Goal: Use online tool/utility: Utilize a website feature to perform a specific function

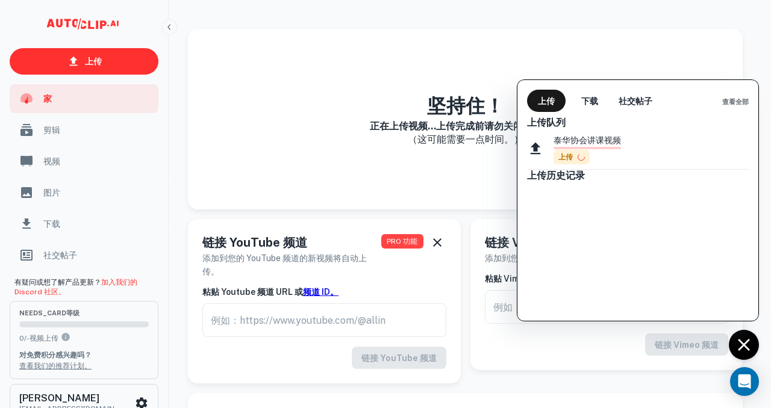
click at [756, 345] on div at bounding box center [385, 204] width 771 height 408
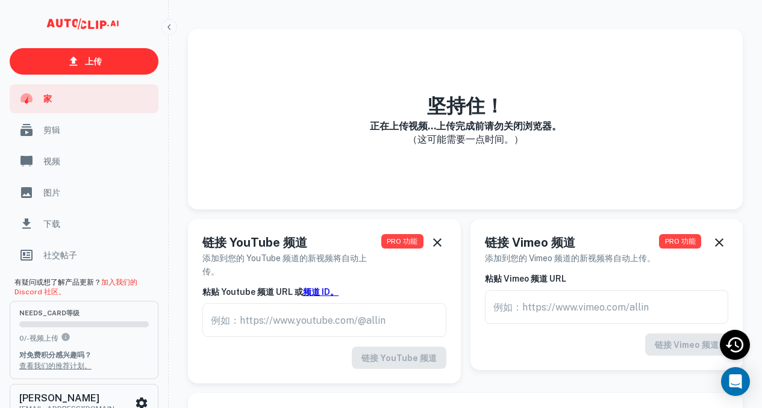
click at [502, 130] on font "正在上传视频...上传完成前请勿关闭浏览器。" at bounding box center [466, 125] width 192 height 11
click at [738, 342] on icon "最近活动" at bounding box center [735, 345] width 22 height 22
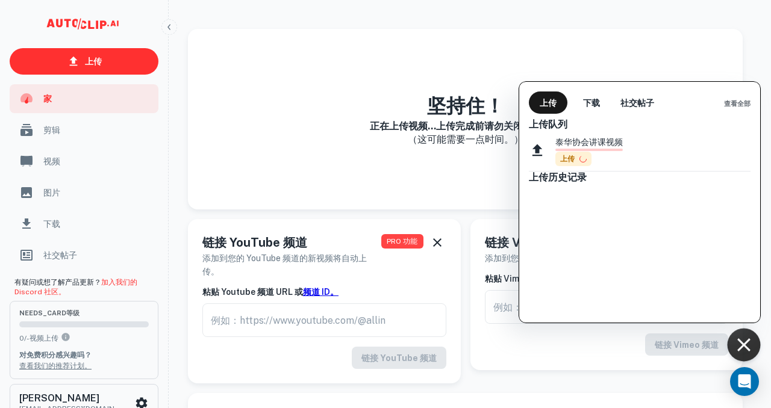
click at [601, 152] on div "泰华协会讲课视频 上传" at bounding box center [588, 151] width 67 height 31
click at [594, 98] on font "下载" at bounding box center [591, 102] width 17 height 15
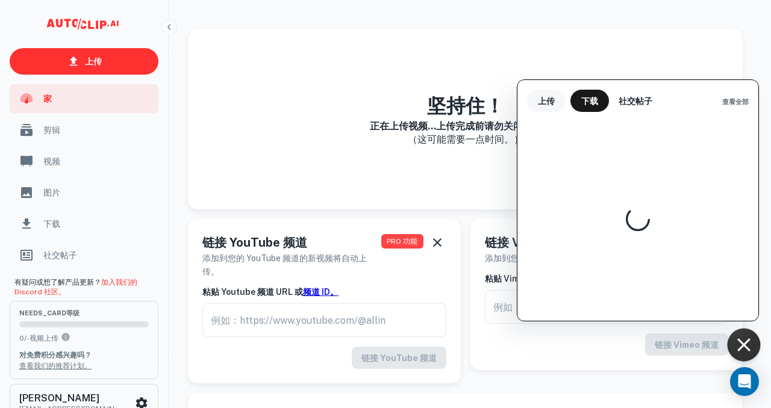
click at [556, 98] on button "上传" at bounding box center [546, 101] width 39 height 22
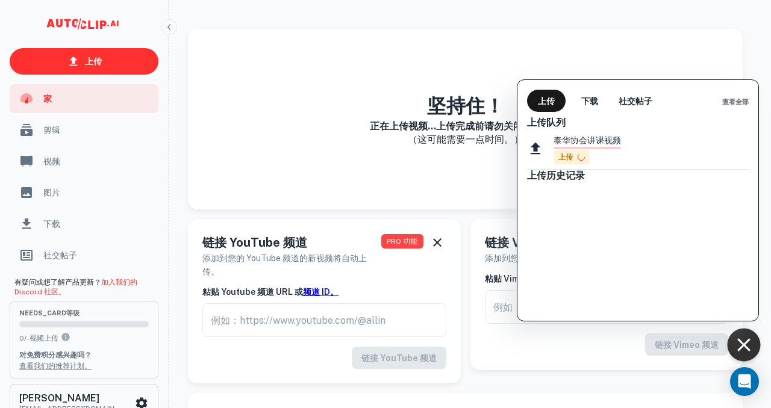
click at [743, 337] on div at bounding box center [385, 204] width 771 height 408
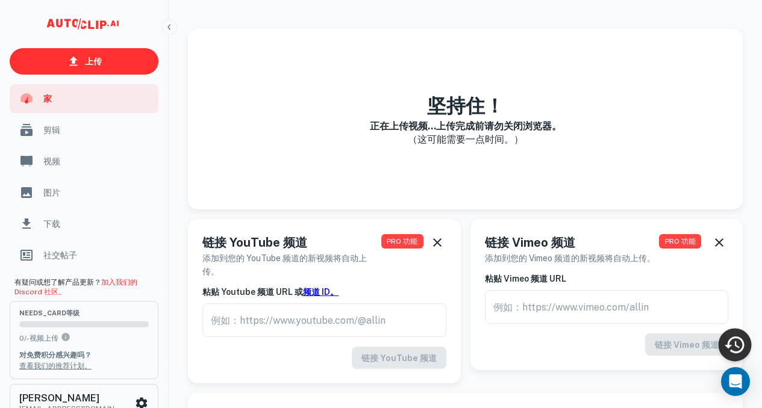
click at [515, 140] on font "（这可能需要一点时间。）" at bounding box center [466, 139] width 116 height 11
click at [493, 94] on h3 "坚持住！" at bounding box center [466, 106] width 192 height 29
click at [444, 97] on font "坚持住！" at bounding box center [465, 106] width 77 height 22
click at [734, 343] on icon "最近活动" at bounding box center [735, 345] width 22 height 22
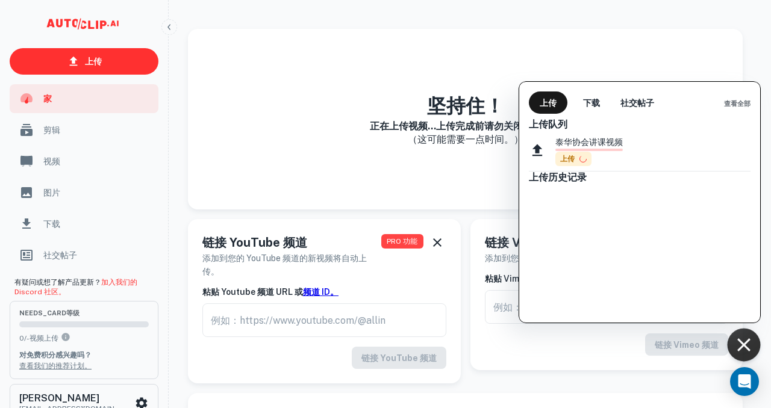
click at [568, 149] on span at bounding box center [588, 150] width 67 height 2
drag, startPoint x: 566, startPoint y: 152, endPoint x: 645, endPoint y: 115, distance: 87.1
click at [645, 115] on div "上传队列 泰华协会讲课视频 上传 上传历史记录" at bounding box center [639, 218] width 241 height 209
click at [596, 99] on font "下载" at bounding box center [591, 103] width 17 height 10
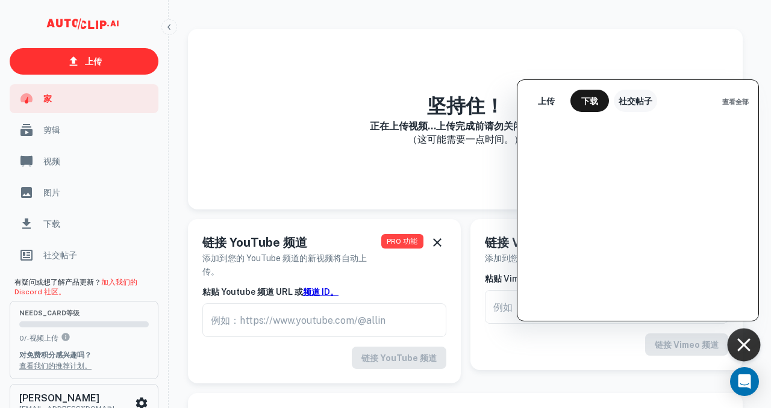
click at [633, 100] on font "社交帖子" at bounding box center [636, 101] width 34 height 10
click at [545, 95] on font "上传" at bounding box center [546, 100] width 17 height 15
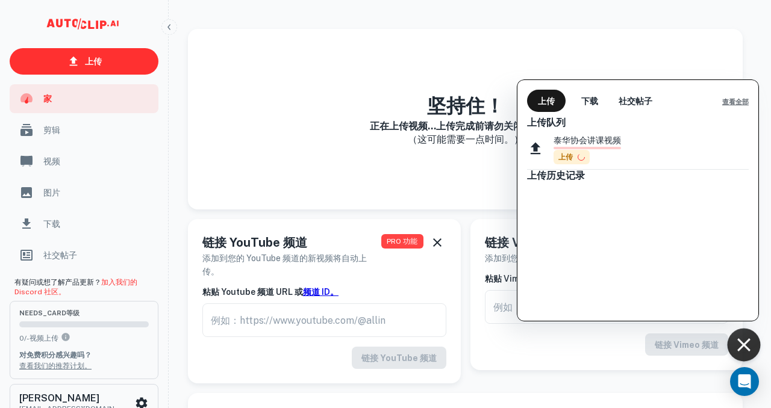
click at [731, 101] on font "查看全部" at bounding box center [735, 101] width 27 height 7
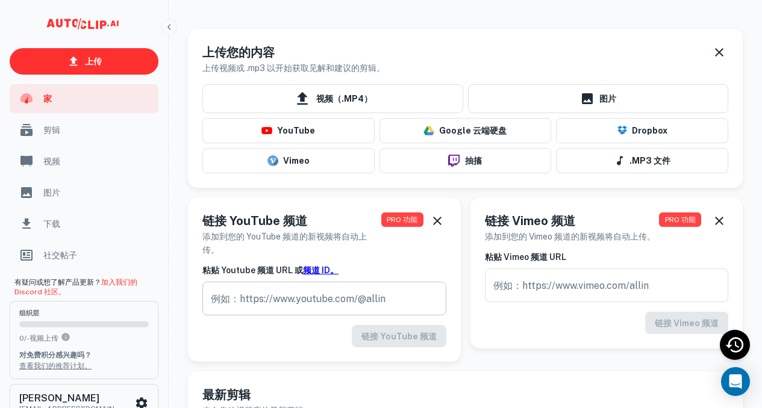
click at [364, 311] on input "text" at bounding box center [324, 299] width 244 height 34
click at [331, 308] on input "text" at bounding box center [324, 299] width 244 height 34
paste input "[URL][DOMAIN_NAME]"
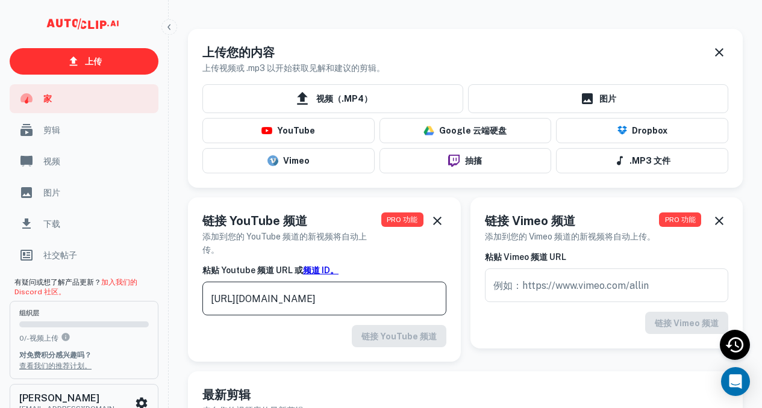
type input "[URL][DOMAIN_NAME]"
click at [408, 237] on div "PRO 功能" at bounding box center [404, 234] width 47 height 45
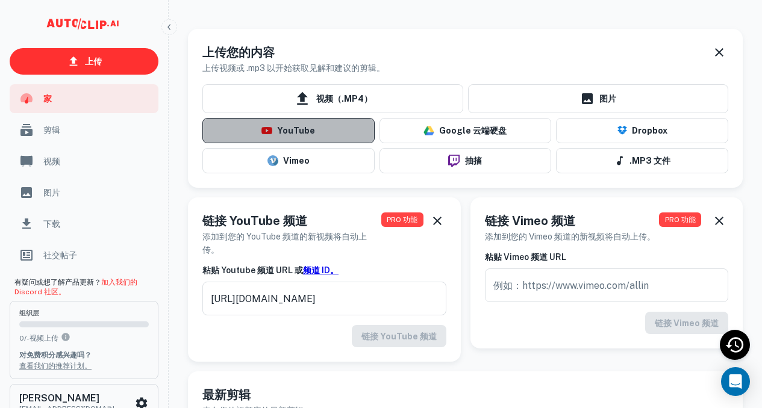
click at [311, 127] on font "YouTube" at bounding box center [296, 132] width 38 height 10
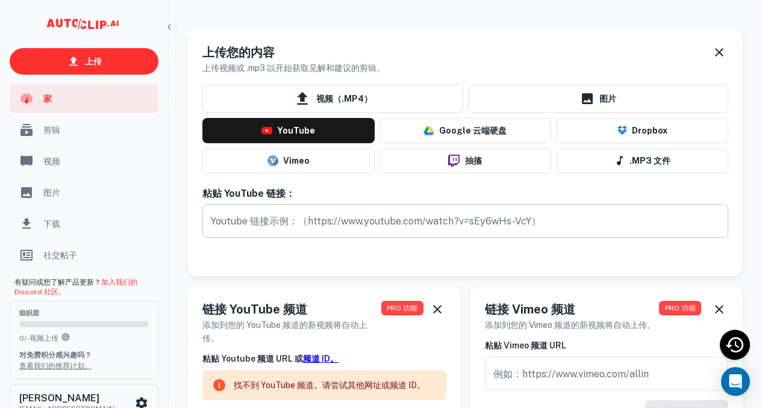
click at [316, 216] on input "text" at bounding box center [465, 221] width 526 height 34
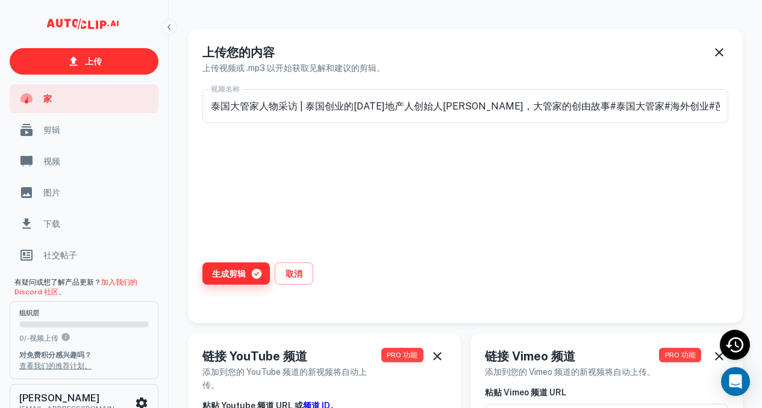
click at [237, 274] on font "生成剪辑" at bounding box center [229, 274] width 34 height 10
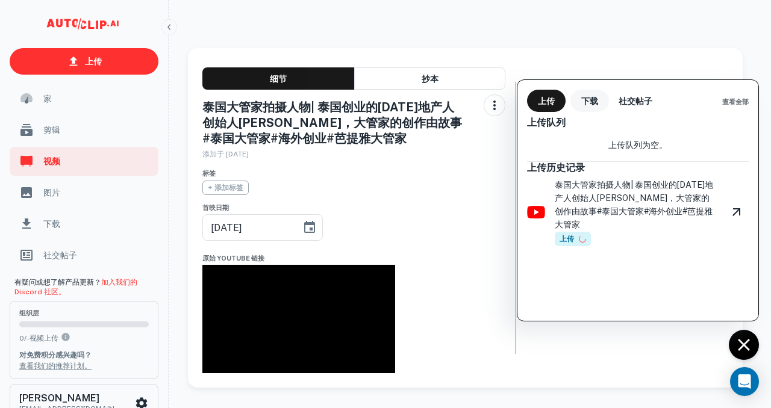
click at [587, 98] on font "下载" at bounding box center [589, 101] width 17 height 10
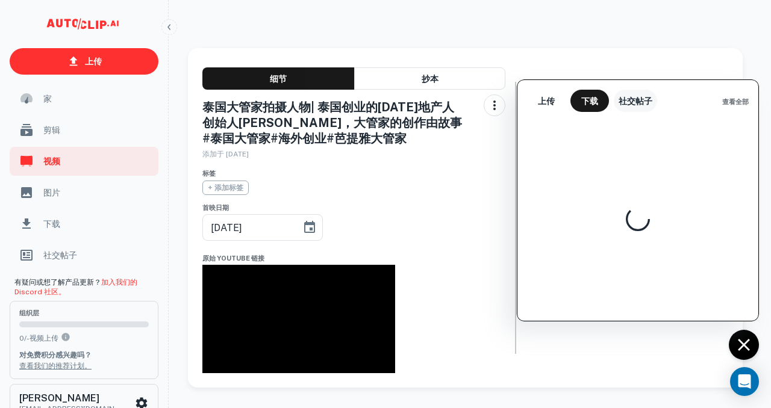
click at [622, 100] on font "社交帖子" at bounding box center [636, 101] width 34 height 10
click at [552, 102] on font "上传" at bounding box center [546, 101] width 17 height 10
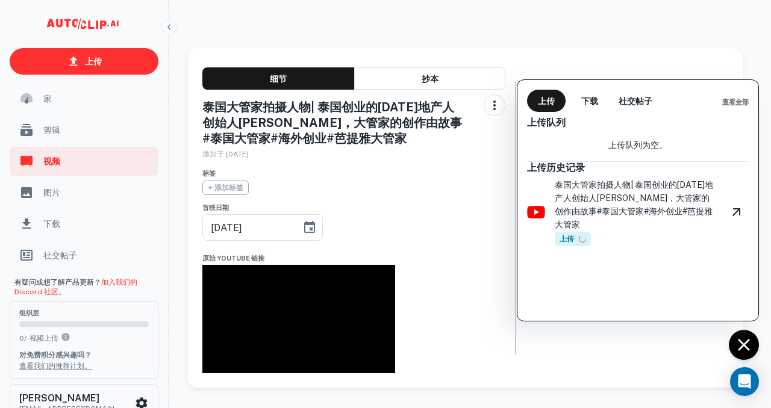
click at [739, 103] on font "查看全部" at bounding box center [735, 101] width 27 height 7
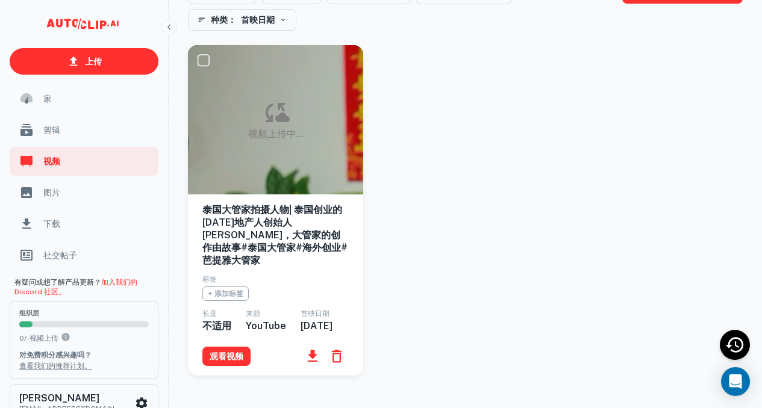
scroll to position [120, 0]
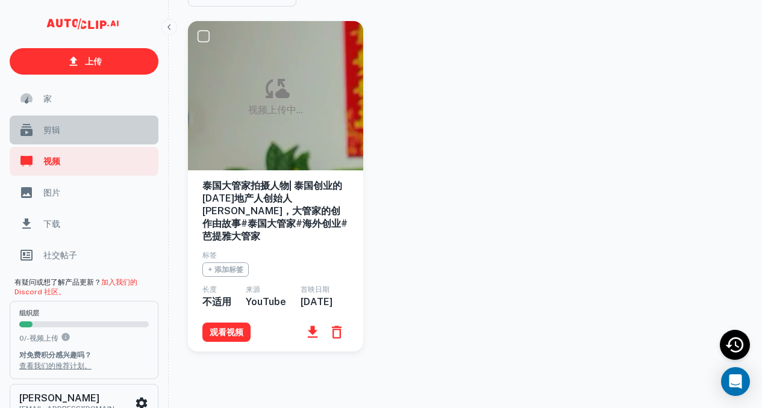
click at [74, 127] on span "剪辑" at bounding box center [97, 130] width 108 height 13
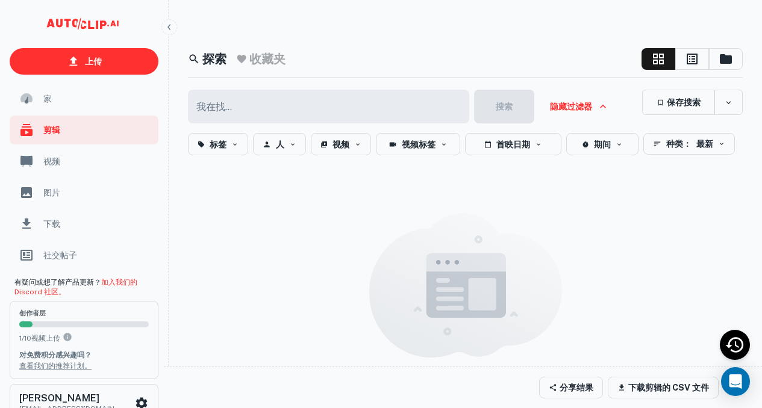
scroll to position [23, 0]
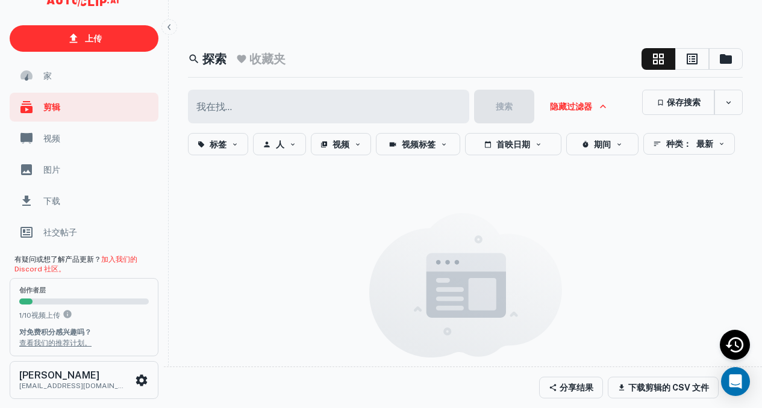
click at [70, 201] on span "下载" at bounding box center [97, 201] width 108 height 13
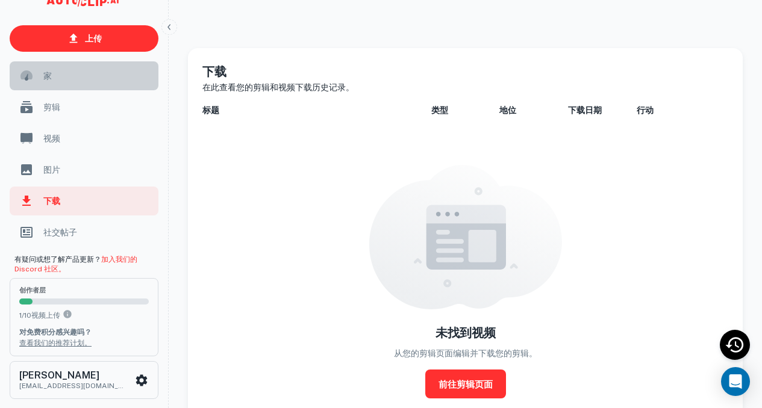
click at [82, 76] on span "家" at bounding box center [97, 75] width 108 height 13
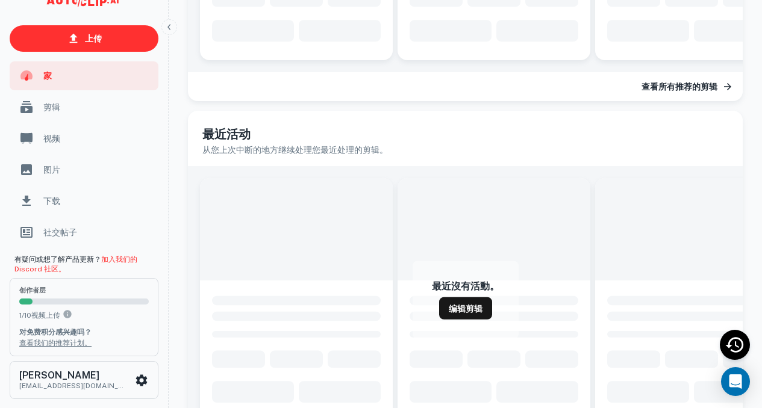
scroll to position [602, 0]
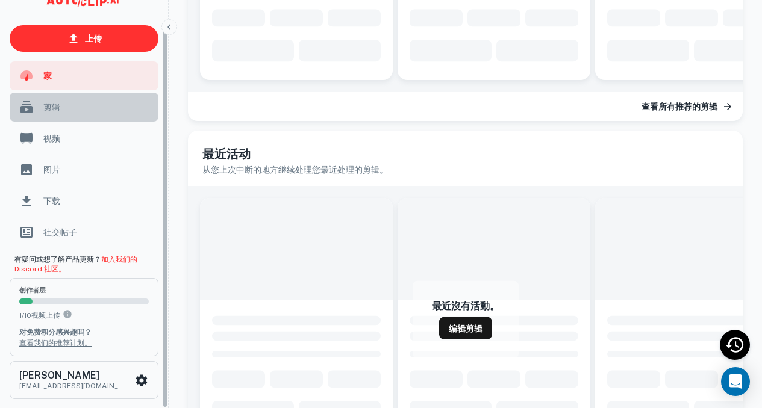
click at [52, 105] on font "剪辑" at bounding box center [51, 107] width 17 height 10
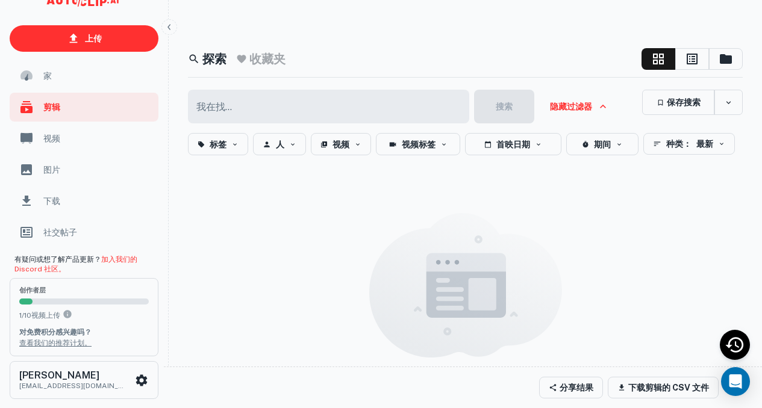
click at [68, 143] on span "视频" at bounding box center [97, 138] width 108 height 13
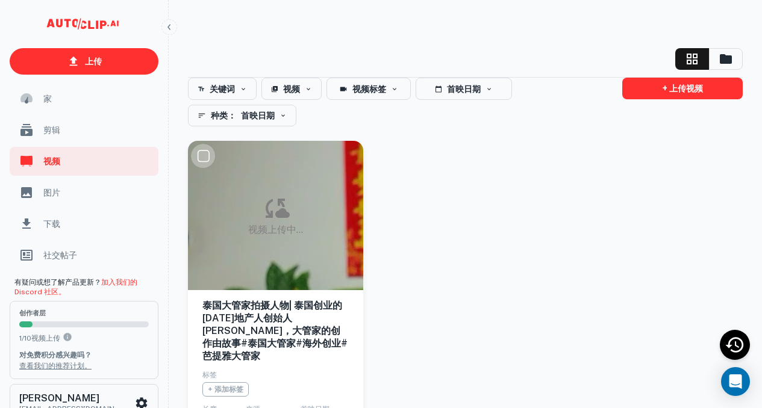
click at [205, 161] on input "checkbox" at bounding box center [203, 156] width 24 height 24
checkbox input "true"
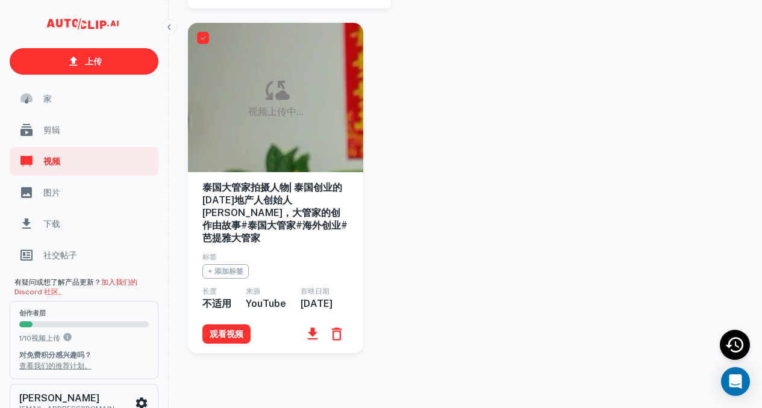
scroll to position [148, 0]
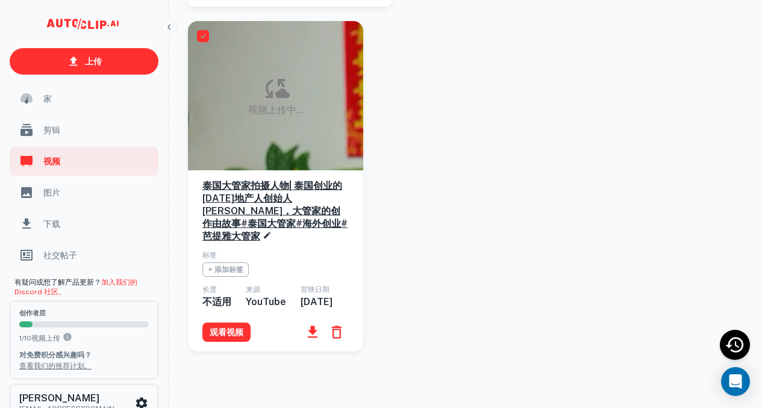
click at [263, 205] on h6 "泰国大管家拍摄人物| 泰国创业的[DATE]地产人创始人[PERSON_NAME]，大管家的创作由故事#泰国大管家#海外创业#芭提雅大管家" at bounding box center [275, 211] width 146 height 63
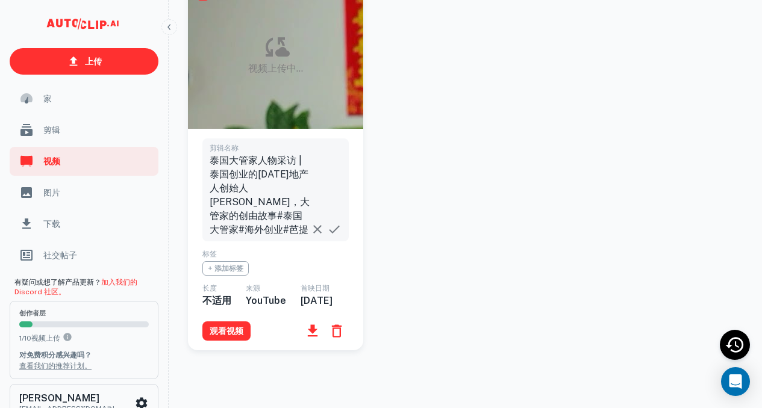
scroll to position [201, 0]
click at [234, 333] on font "观看视频" at bounding box center [227, 332] width 34 height 10
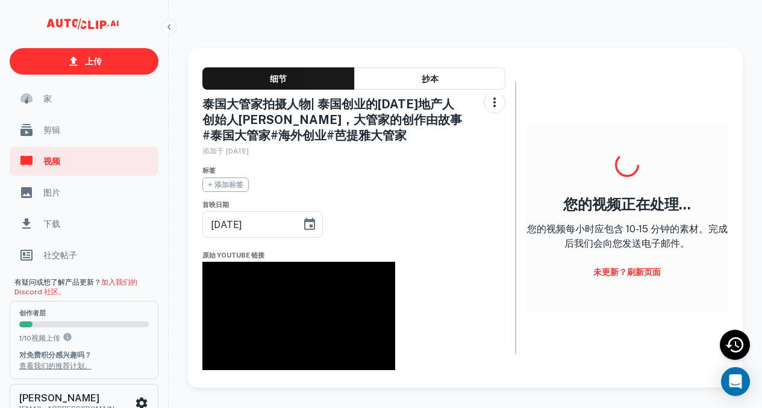
scroll to position [4, 0]
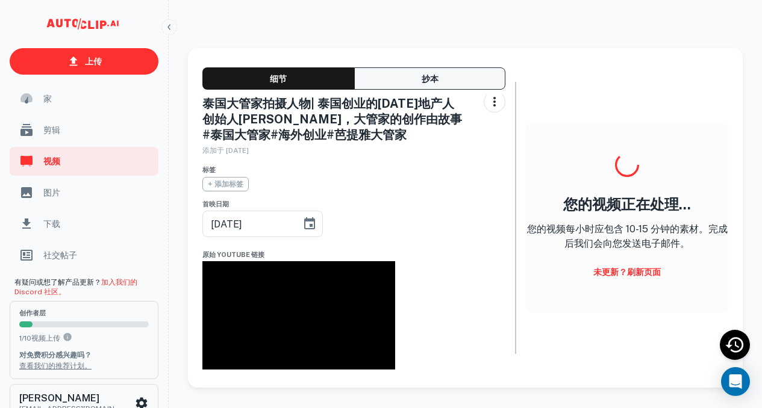
click at [426, 74] on font "抄本" at bounding box center [430, 79] width 17 height 10
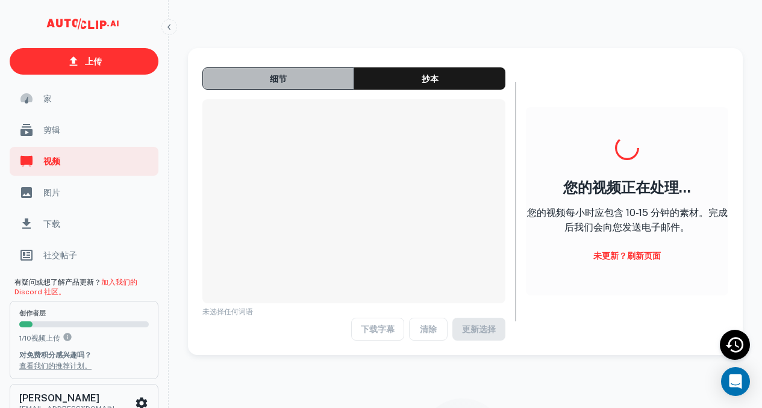
click at [299, 78] on button "细节" at bounding box center [278, 78] width 152 height 22
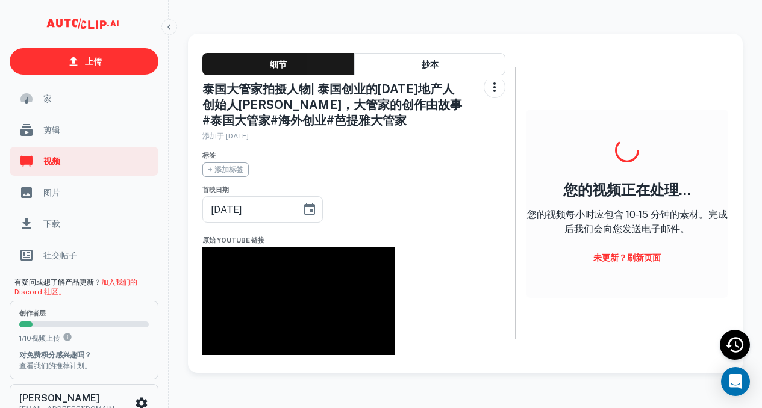
scroll to position [0, 0]
